Goal: Download file/media

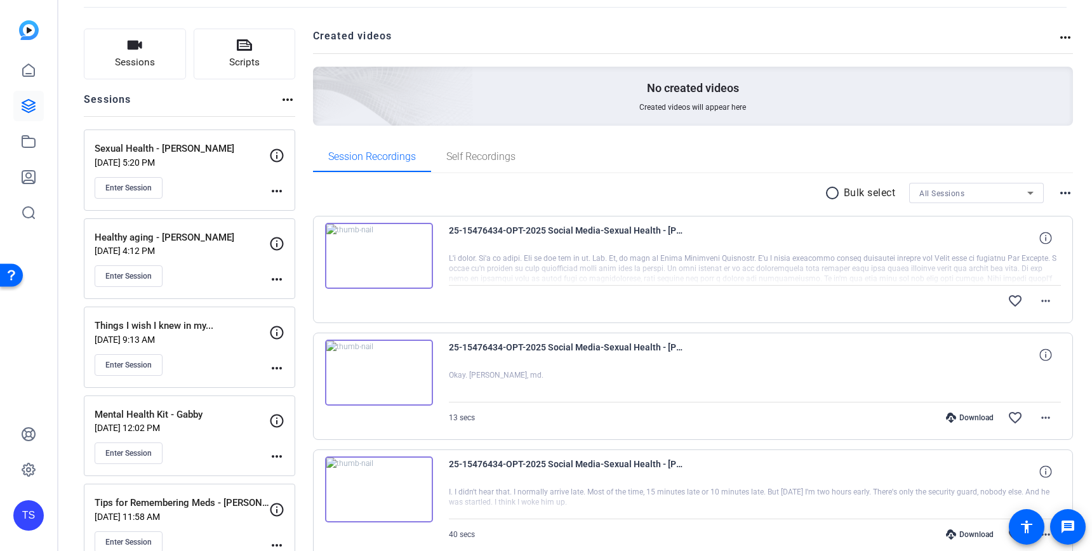
scroll to position [62, 0]
click at [216, 354] on div "Things I wish I knew in my... [DATE] 9:13 AM Enter Session" at bounding box center [182, 348] width 175 height 57
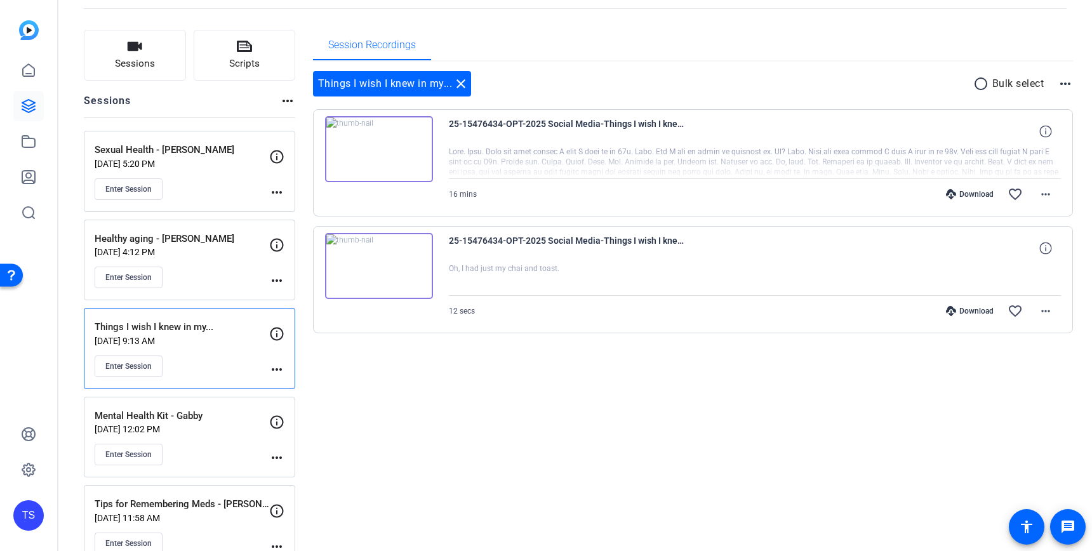
click at [279, 368] on mat-icon "more_horiz" at bounding box center [276, 369] width 15 height 15
click at [295, 393] on span "Edit Session" at bounding box center [308, 387] width 58 height 15
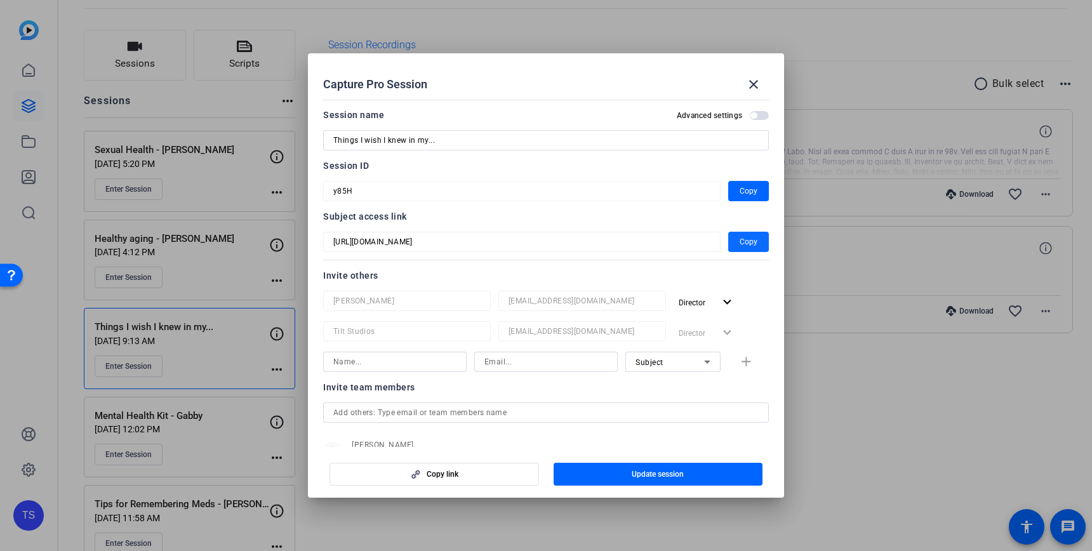
click at [748, 242] on span "Copy" at bounding box center [749, 241] width 18 height 15
click at [750, 189] on span "Copy" at bounding box center [749, 190] width 18 height 15
click at [755, 79] on mat-icon "close" at bounding box center [753, 84] width 15 height 15
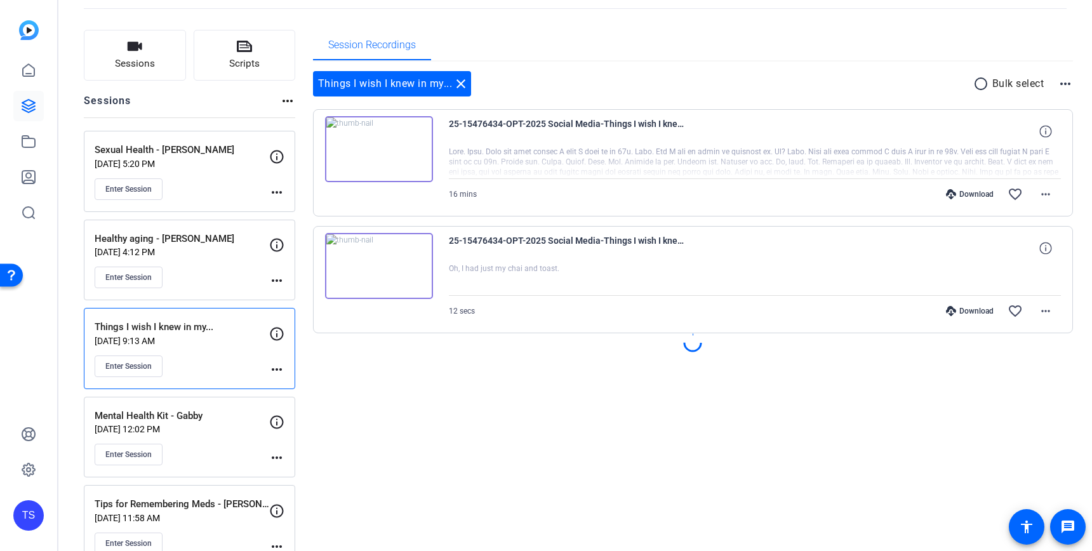
click at [227, 191] on div "Enter Session" at bounding box center [182, 189] width 175 height 22
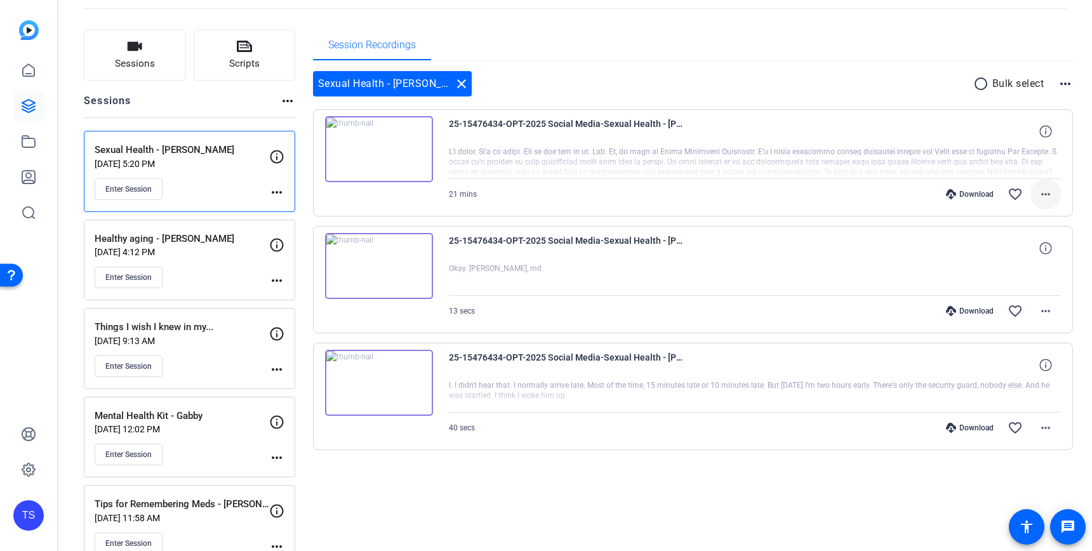
click at [1045, 193] on mat-icon "more_horiz" at bounding box center [1045, 194] width 15 height 15
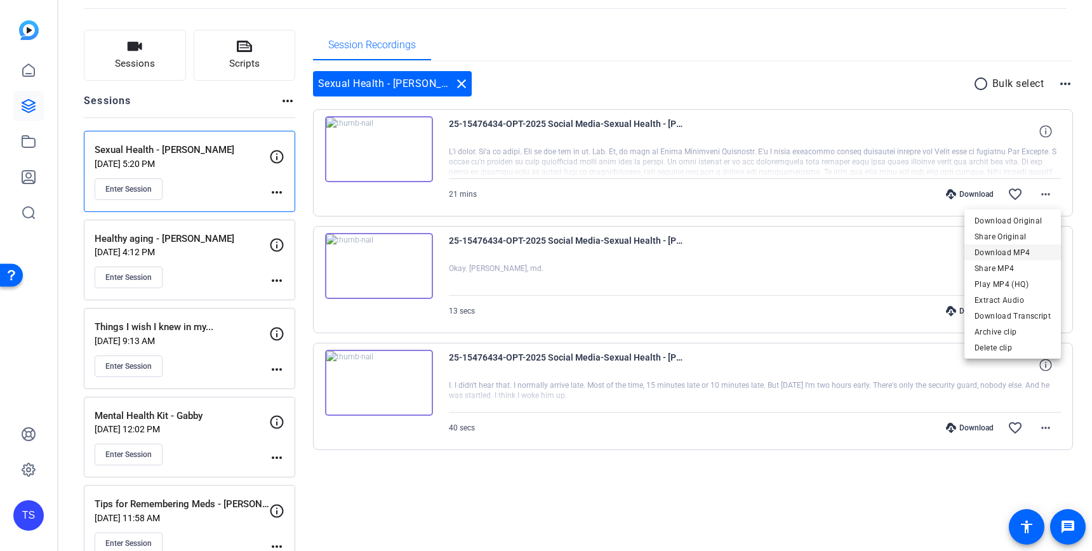
click at [1020, 253] on span "Download MP4" at bounding box center [1012, 252] width 76 height 15
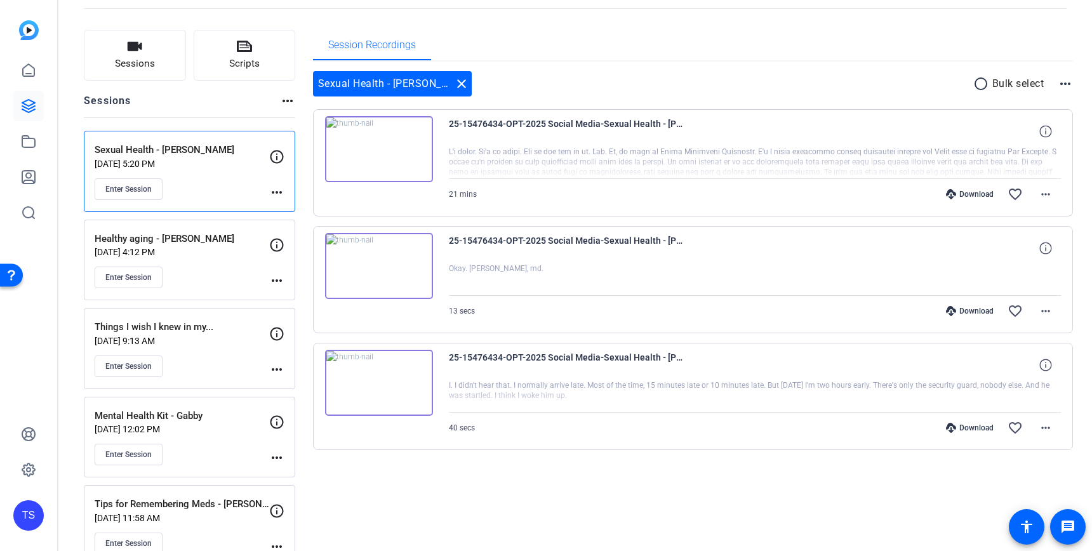
click at [216, 352] on div "Things I wish I knew in my... [DATE] 9:13 AM Enter Session" at bounding box center [182, 348] width 175 height 57
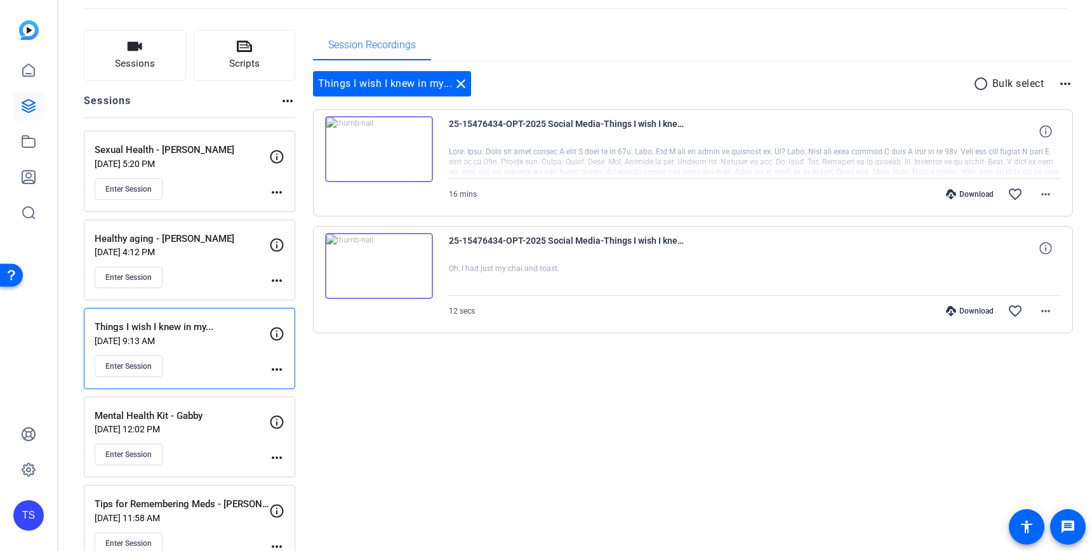
click at [281, 371] on mat-icon "more_horiz" at bounding box center [276, 369] width 15 height 15
click at [294, 394] on span "Edit Session" at bounding box center [308, 387] width 58 height 15
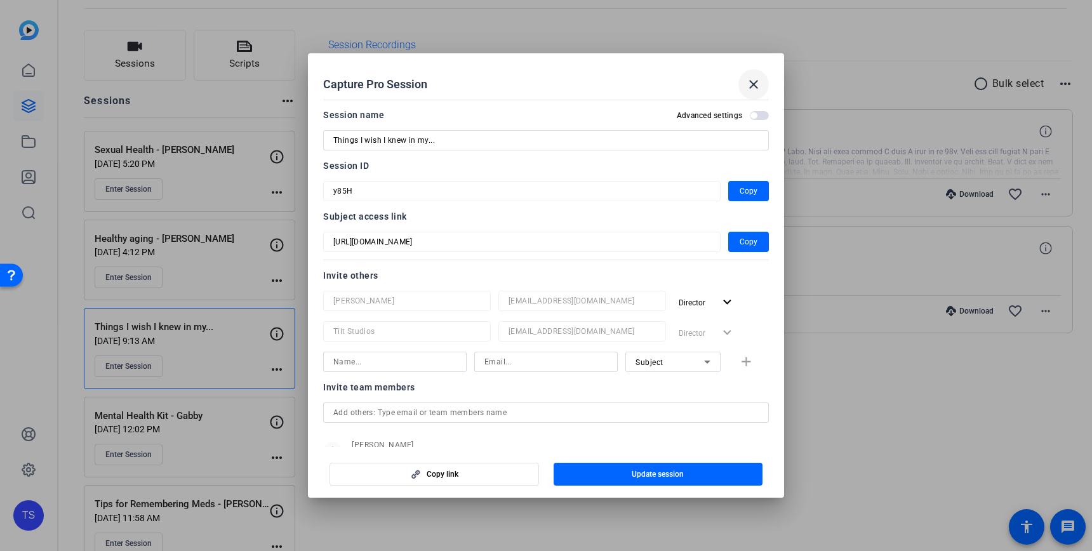
click at [751, 81] on mat-icon "close" at bounding box center [753, 84] width 15 height 15
